Goal: Information Seeking & Learning: Learn about a topic

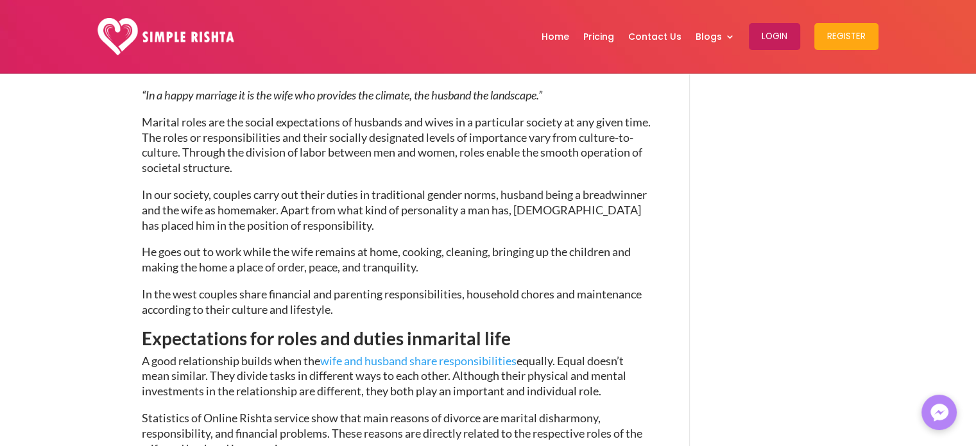
scroll to position [1360, 0]
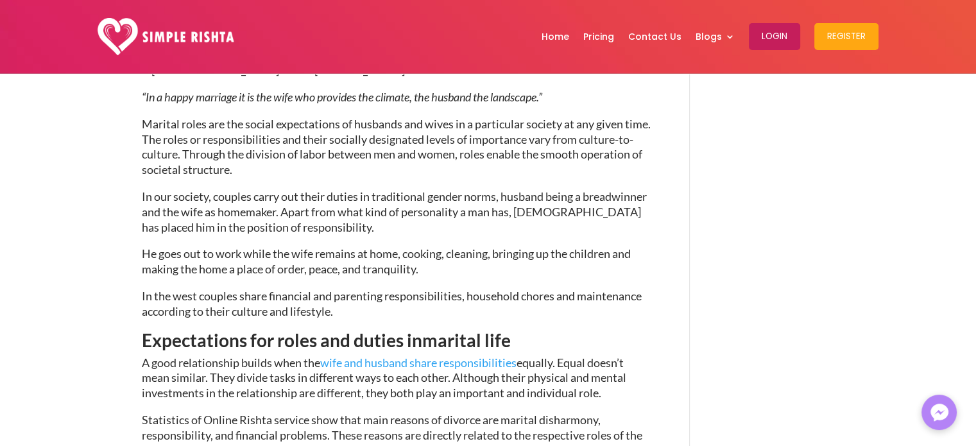
click at [440, 355] on link "wife and husband share responsibilities" at bounding box center [418, 362] width 196 height 14
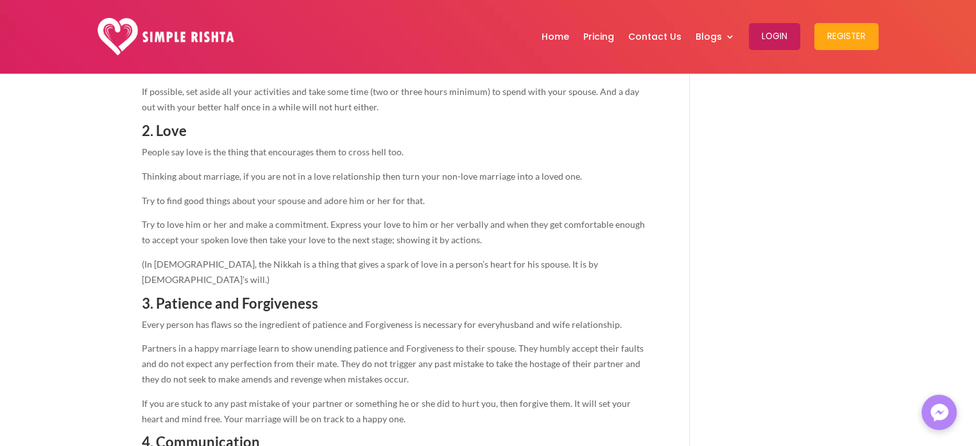
scroll to position [744, 0]
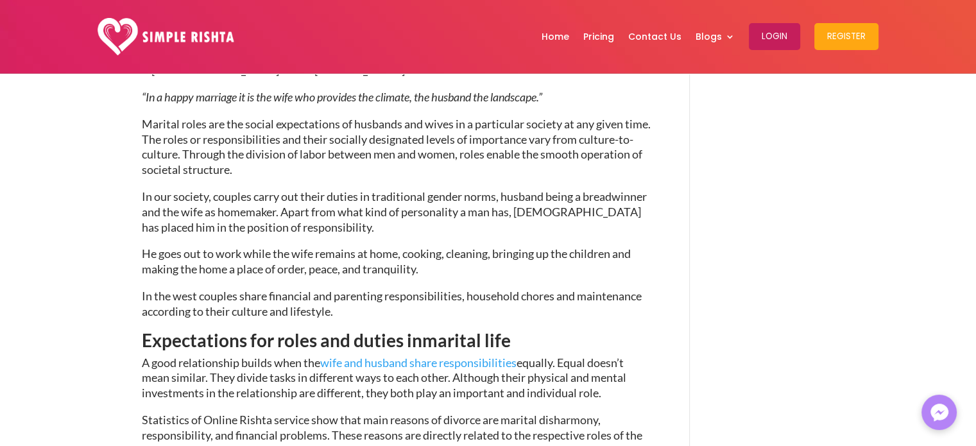
scroll to position [1360, 0]
click at [513, 246] on span "He goes out to work while the wife remains at home, cooking, cleaning, bringing…" at bounding box center [386, 261] width 489 height 30
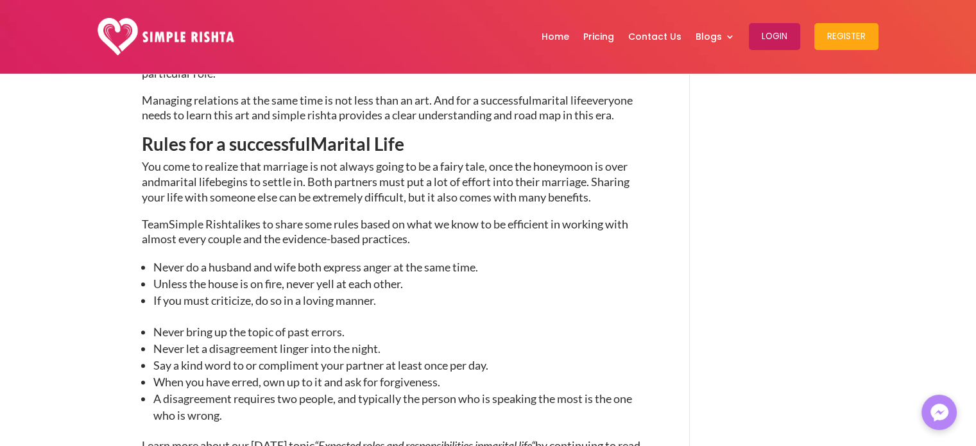
scroll to position [744, 0]
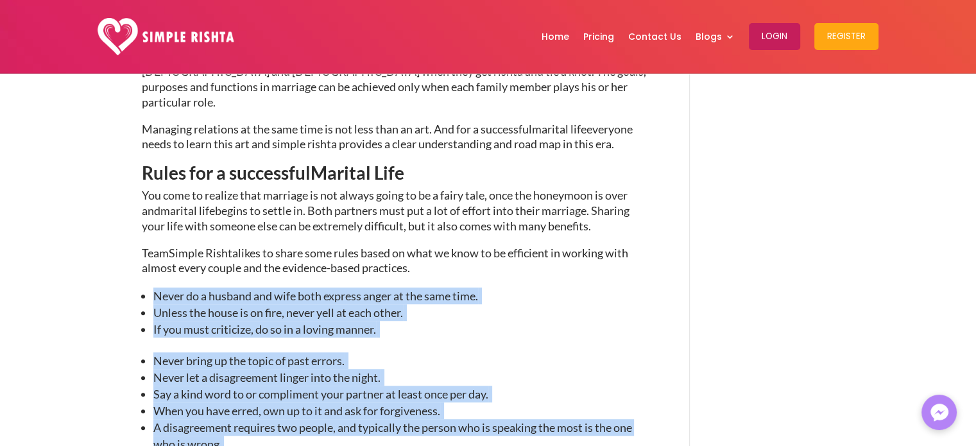
drag, startPoint x: 154, startPoint y: 279, endPoint x: 257, endPoint y: 424, distance: 177.7
copy div "Never do a husband and wife both express anger at the same time. Unless the hou…"
